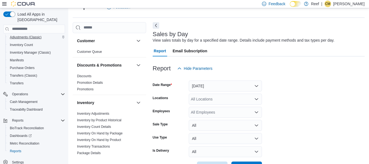
scroll to position [32, 0]
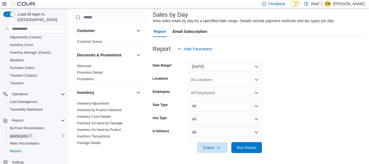
click at [13, 133] on span "Dashboards" at bounding box center [21, 135] width 22 height 4
